Goal: Communication & Community: Answer question/provide support

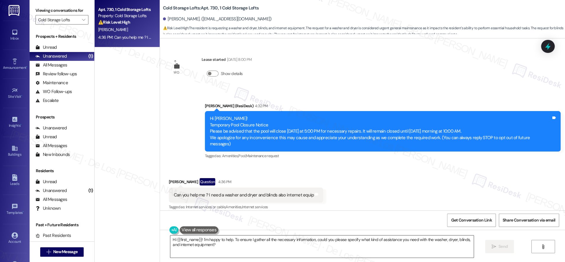
click at [443, 254] on textarea "Hi {{first_name}}! I'm happy to help. To ensure I gather all the necessary info…" at bounding box center [322, 247] width 304 height 22
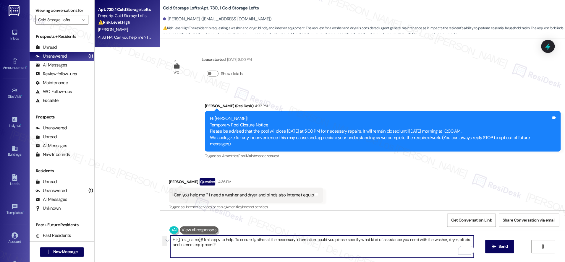
drag, startPoint x: 396, startPoint y: 241, endPoint x: 403, endPoint y: 249, distance: 10.5
click at [403, 249] on textarea "Hi {{first_name}}! I'm happy to help. To ensure I gather all the necessary info…" at bounding box center [322, 247] width 304 height 22
click at [203, 239] on textarea "Hi {{first_name}}! I'm happy to help. To ensure I gather all the necessary info…" at bounding box center [322, 247] width 304 height 22
click at [199, 239] on textarea "Hi {{first_name}}! I'm happy to help. To ensure I gather all the necessary info…" at bounding box center [322, 247] width 304 height 22
paste textarea "you need with the washer, dryer, blinds, and internet equipment?"
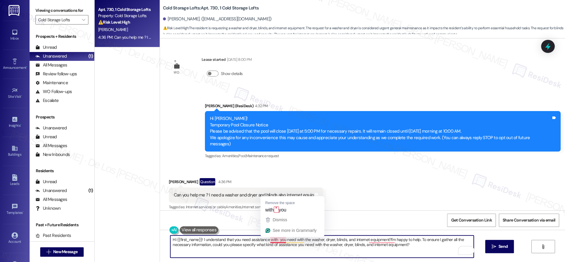
drag, startPoint x: 292, startPoint y: 238, endPoint x: 267, endPoint y: 239, distance: 25.2
click at [267, 238] on textarea "Hi {{first_name}}! I understand that you need assistance with you need with the…" at bounding box center [322, 247] width 304 height 22
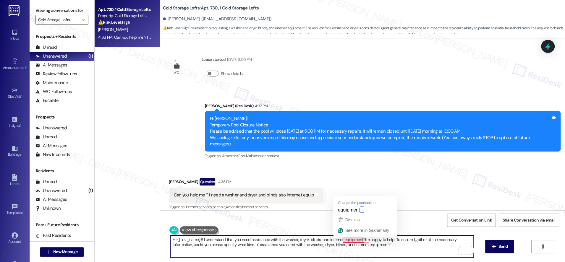
click at [358, 241] on textarea "Hi {{first_name}}! I understand that you need assistance with the washer, dryer…" at bounding box center [322, 247] width 304 height 22
drag, startPoint x: 389, startPoint y: 240, endPoint x: 400, endPoint y: 248, distance: 14.0
click at [401, 250] on textarea "Hi {{first_name}}! I understand that you need assistance with the washer, dryer…" at bounding box center [322, 247] width 304 height 22
drag, startPoint x: 389, startPoint y: 239, endPoint x: 399, endPoint y: 249, distance: 13.4
click at [399, 249] on textarea "Hi {{first_name}}! I understand that you need assistance with the washer, dryer…" at bounding box center [322, 247] width 304 height 22
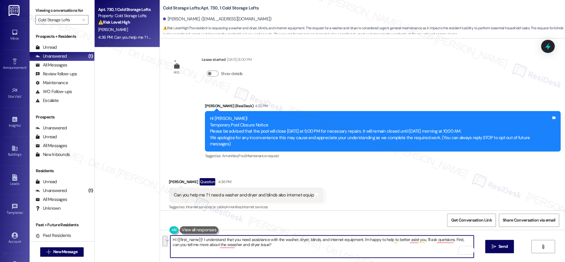
paste textarea "you need some help with the washer, dryer, blinds, and internet equipment. I’m …"
type textarea "Hi {{first_name}}! I understand you need some help with the washer, dryer, blin…"
click at [503, 246] on span "Send" at bounding box center [503, 247] width 9 height 6
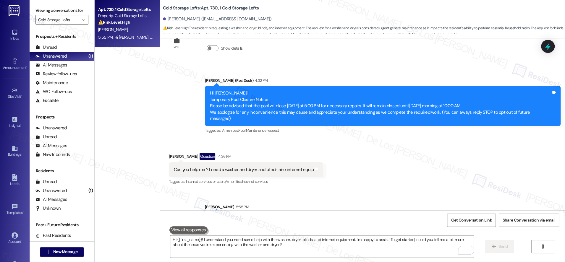
scroll to position [47, 0]
